Goal: Task Accomplishment & Management: Manage account settings

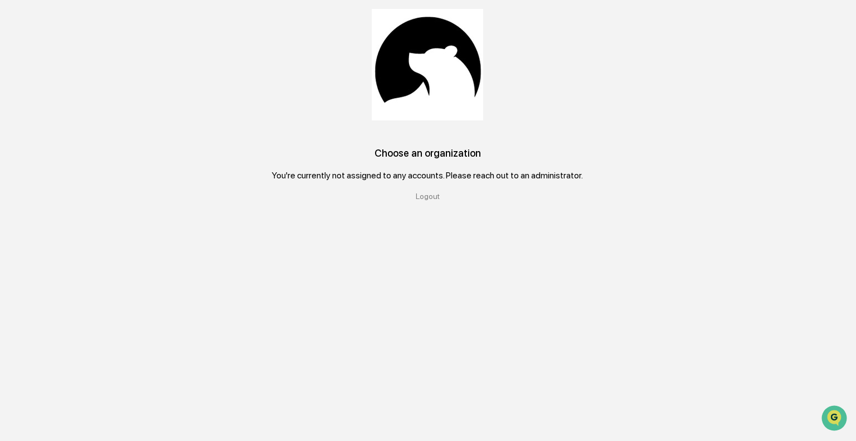
click at [430, 85] on img at bounding box center [427, 64] width 111 height 111
click at [438, 180] on div "You're currently not assigned to any accounts. Please reach out to an administr…" at bounding box center [427, 175] width 311 height 11
click at [824, 416] on img "Open customer support" at bounding box center [834, 418] width 28 height 22
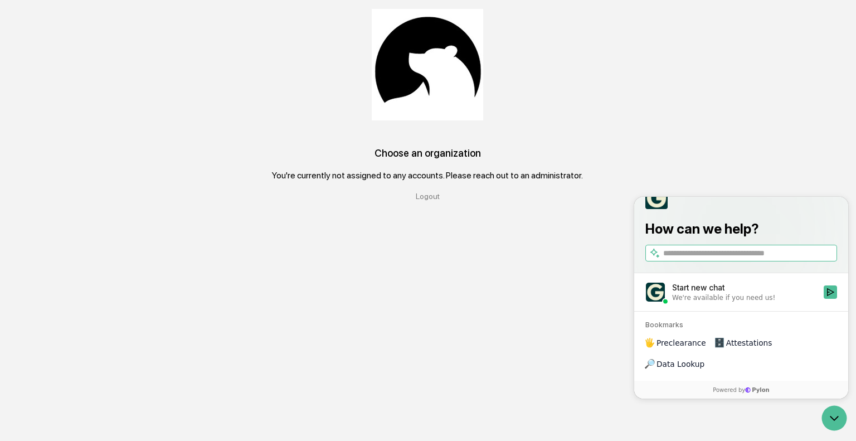
click at [486, 364] on div "Choose an organization You're currently not assigned to any accounts. Please re…" at bounding box center [427, 220] width 803 height 441
click at [418, 67] on img at bounding box center [427, 64] width 111 height 111
click at [432, 193] on div "Logout" at bounding box center [427, 196] width 770 height 9
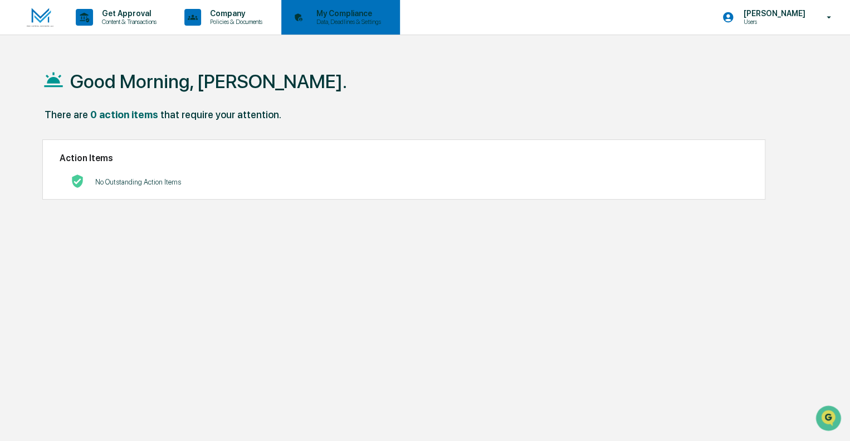
click at [307, 24] on icon at bounding box center [298, 17] width 17 height 17
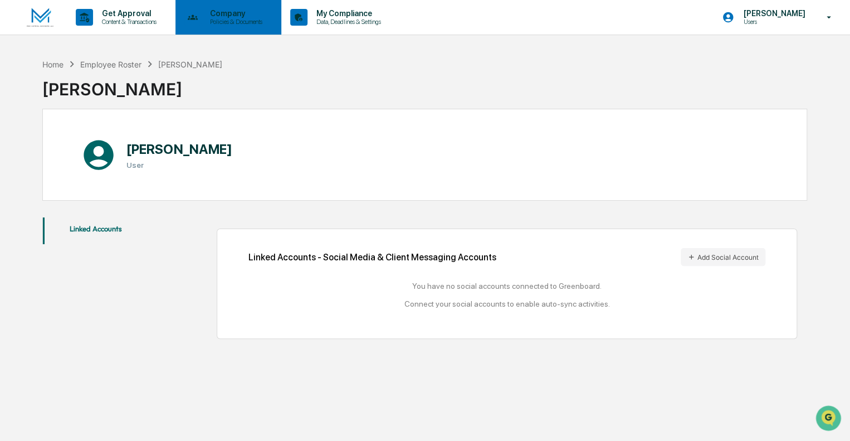
click at [221, 13] on p "Company" at bounding box center [234, 13] width 67 height 9
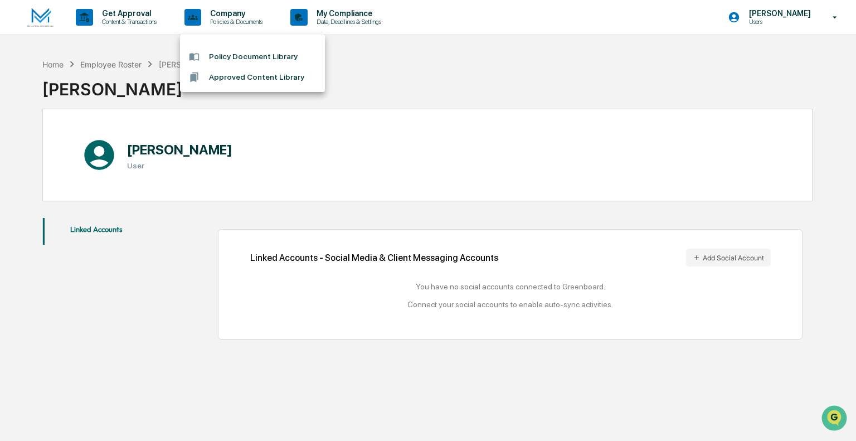
click at [254, 56] on li "Policy Document Library" at bounding box center [252, 56] width 145 height 21
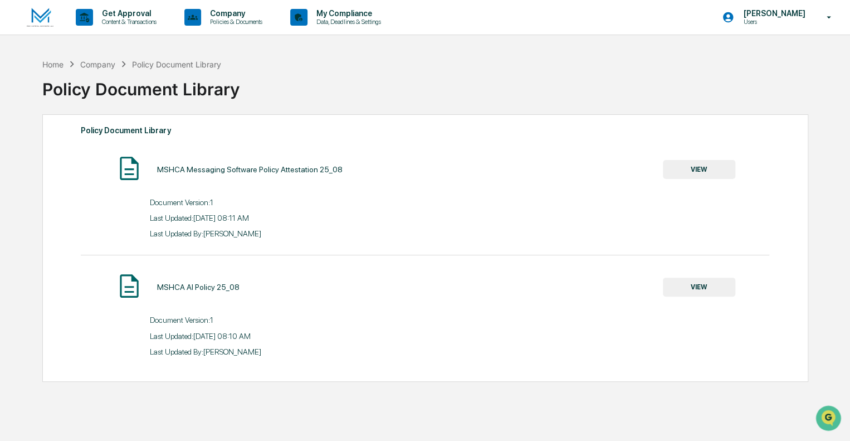
click at [697, 289] on button "VIEW" at bounding box center [699, 286] width 72 height 19
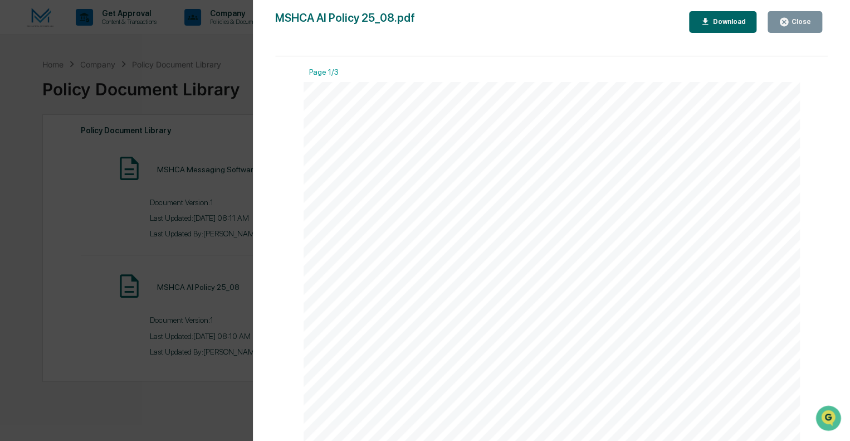
click at [784, 21] on icon "button" at bounding box center [784, 22] width 8 height 8
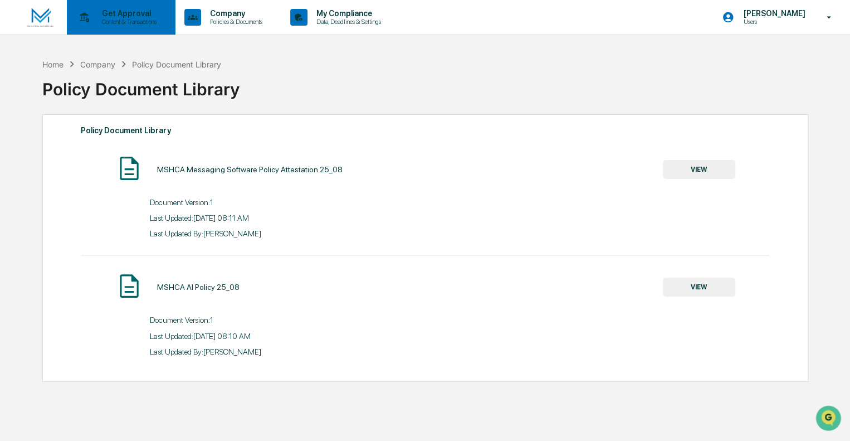
click at [114, 11] on p "Get Approval" at bounding box center [127, 13] width 69 height 9
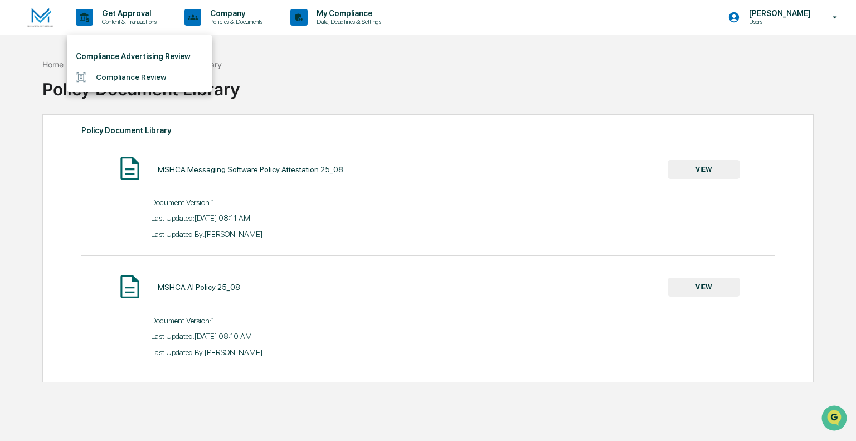
click at [129, 77] on li "Compliance Review" at bounding box center [139, 77] width 145 height 21
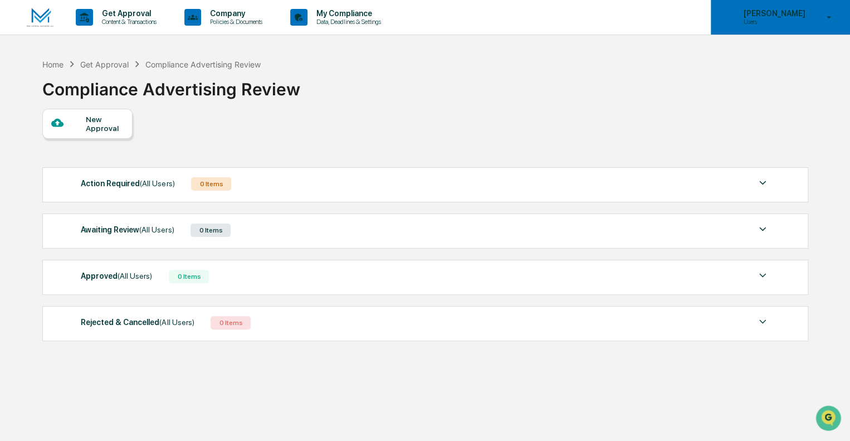
click at [828, 24] on div "Megan White Users" at bounding box center [780, 17] width 139 height 35
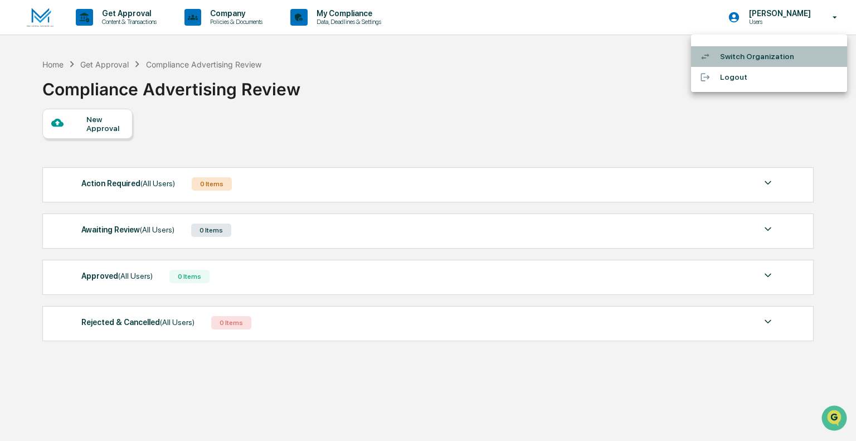
click at [779, 53] on li "Switch Organization" at bounding box center [769, 56] width 156 height 21
